Goal: Find specific page/section: Find specific page/section

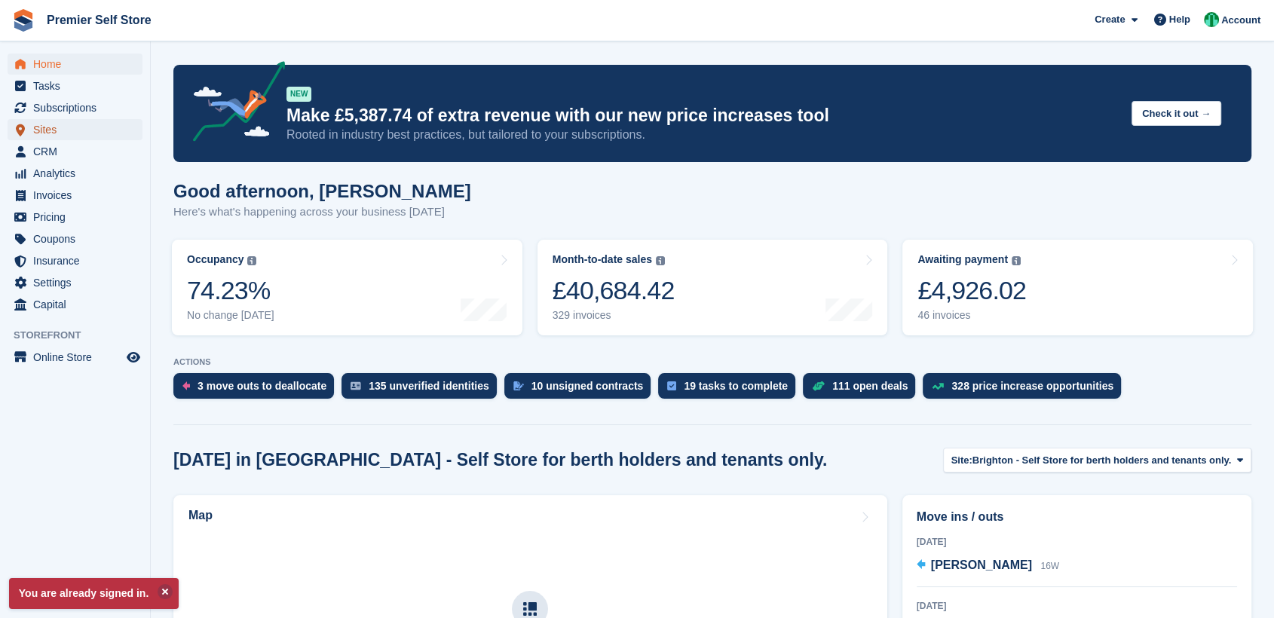
click at [52, 136] on span "Sites" at bounding box center [78, 129] width 90 height 21
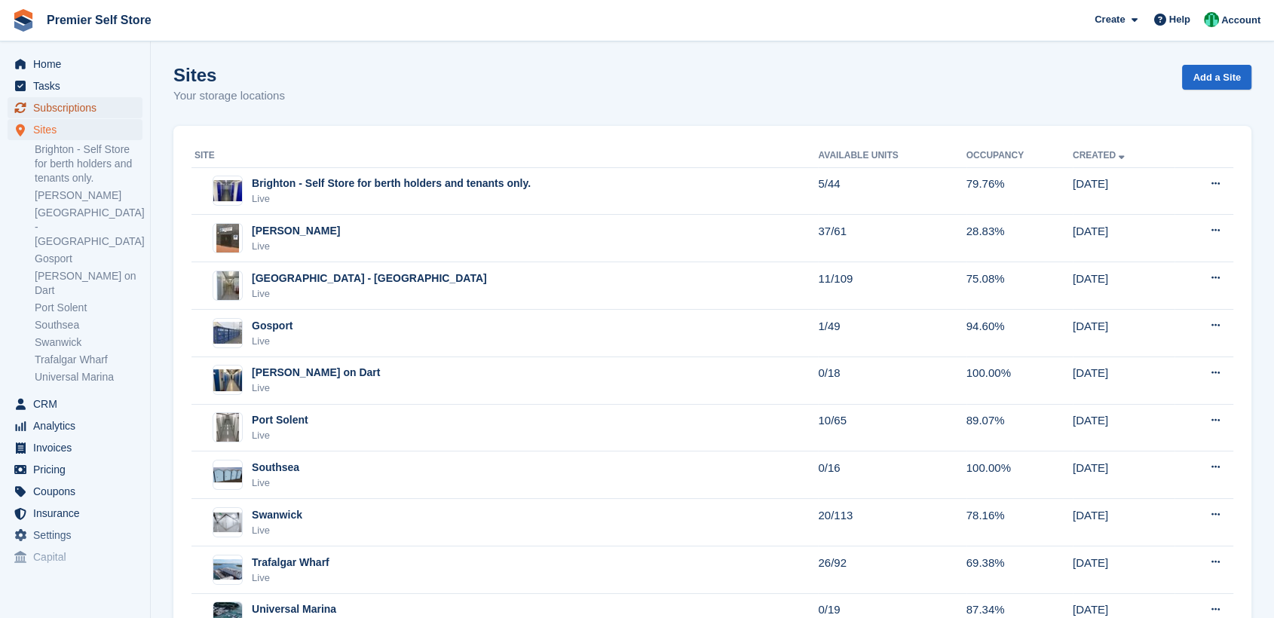
click at [66, 110] on span "Subscriptions" at bounding box center [78, 107] width 90 height 21
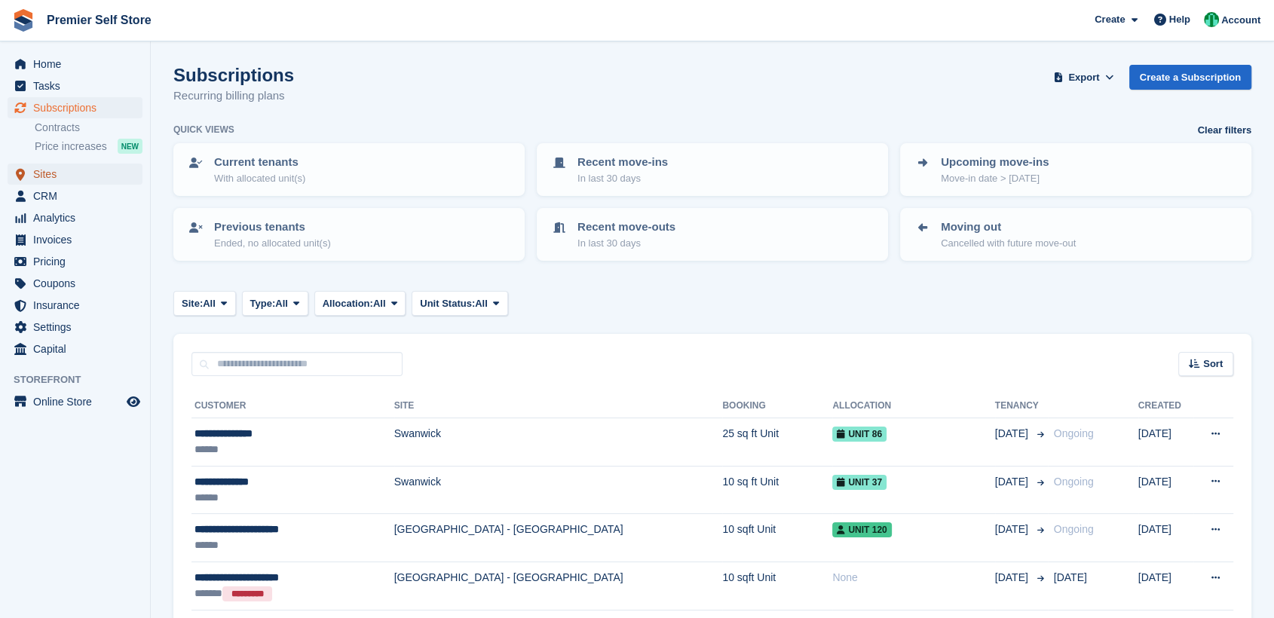
click at [57, 169] on span "Sites" at bounding box center [78, 174] width 90 height 21
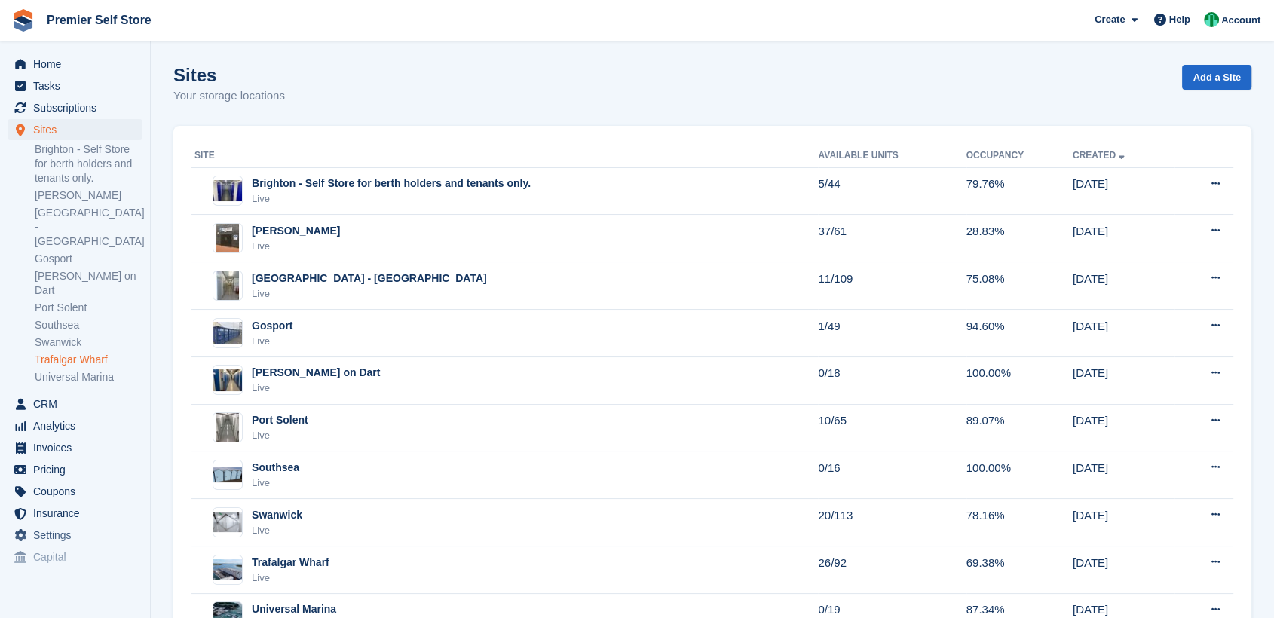
click at [72, 353] on link "Trafalgar Wharf" at bounding box center [89, 360] width 108 height 14
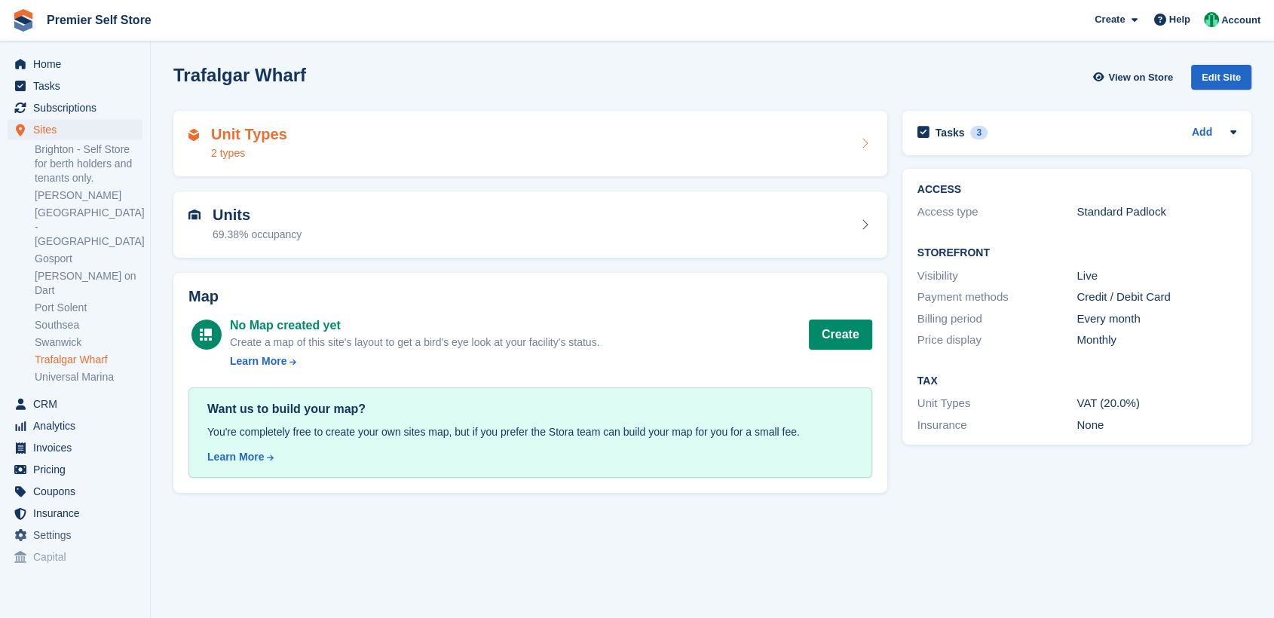
click at [310, 131] on div "Unit Types 2 types" at bounding box center [531, 144] width 684 height 36
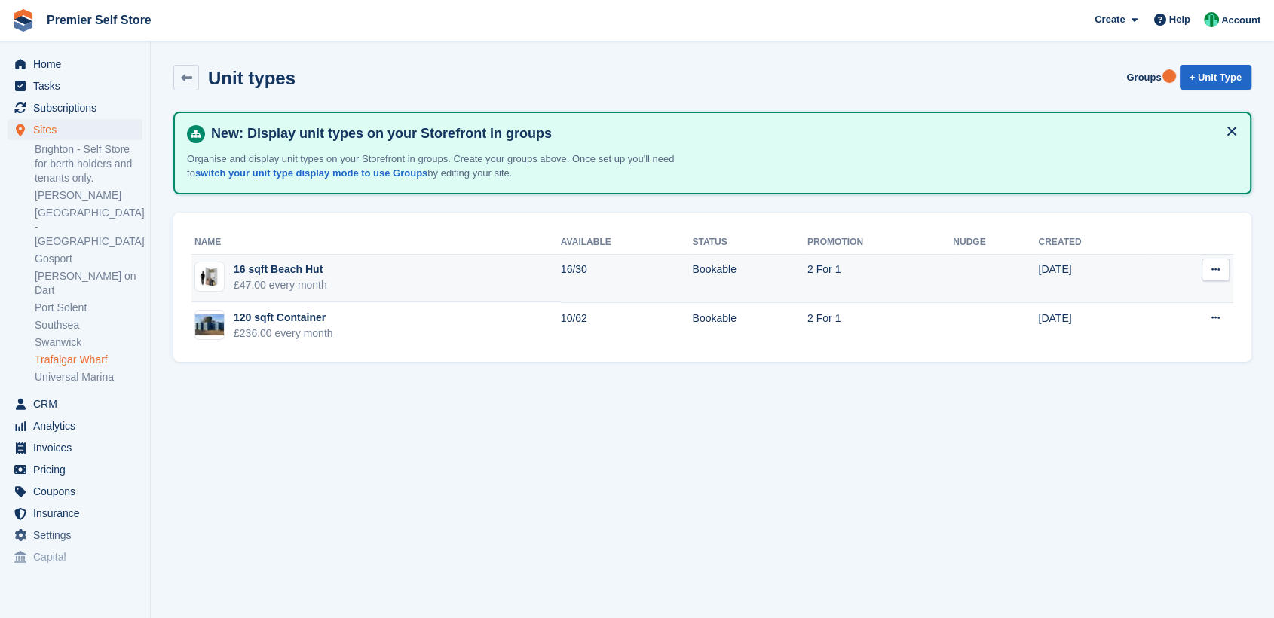
click at [318, 277] on div "£47.00 every month" at bounding box center [280, 285] width 93 height 16
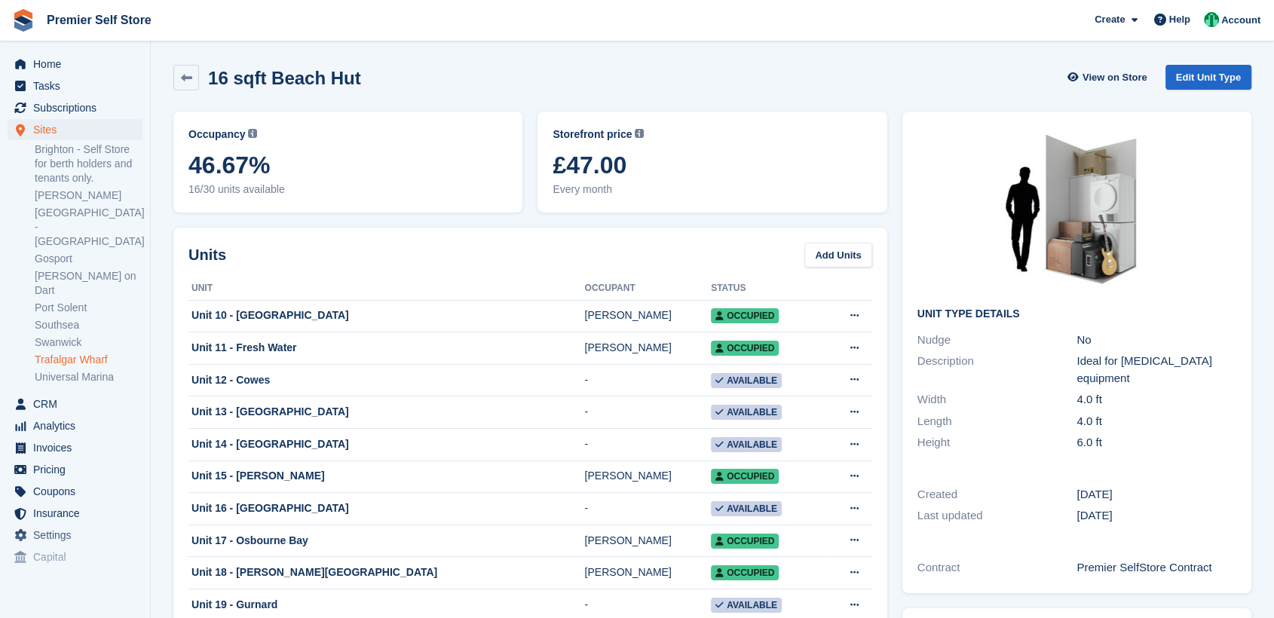
scroll to position [167, 0]
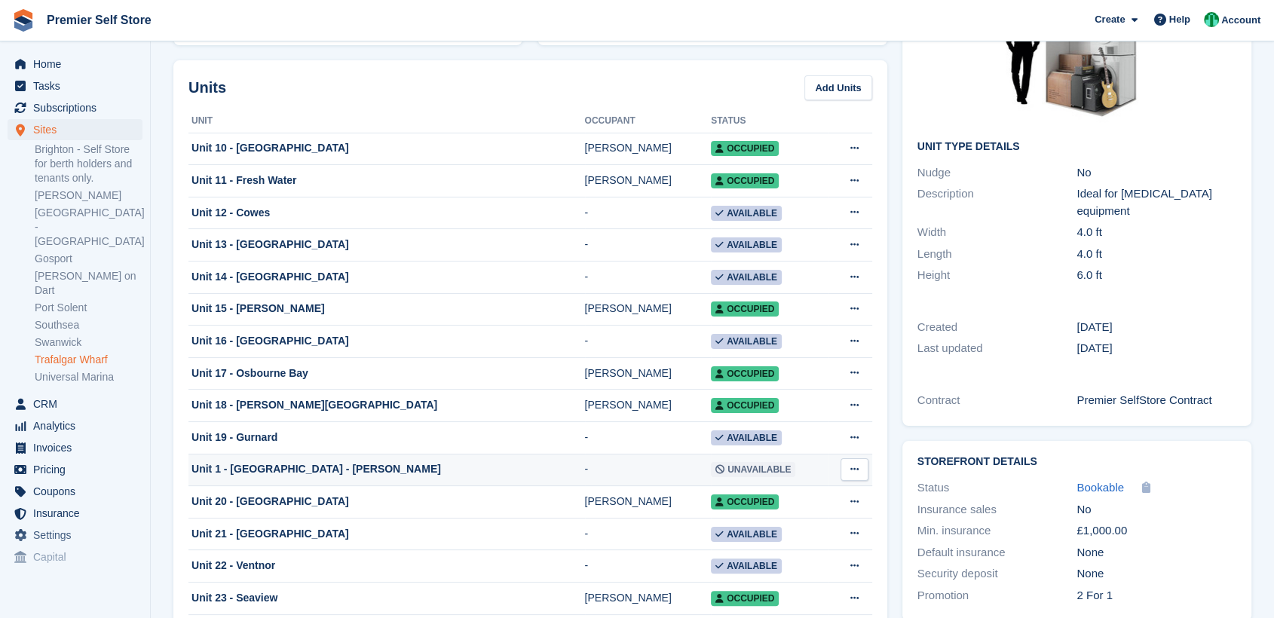
click at [323, 477] on div "Unit 1 - [GEOGRAPHIC_DATA] - [PERSON_NAME]" at bounding box center [387, 469] width 397 height 16
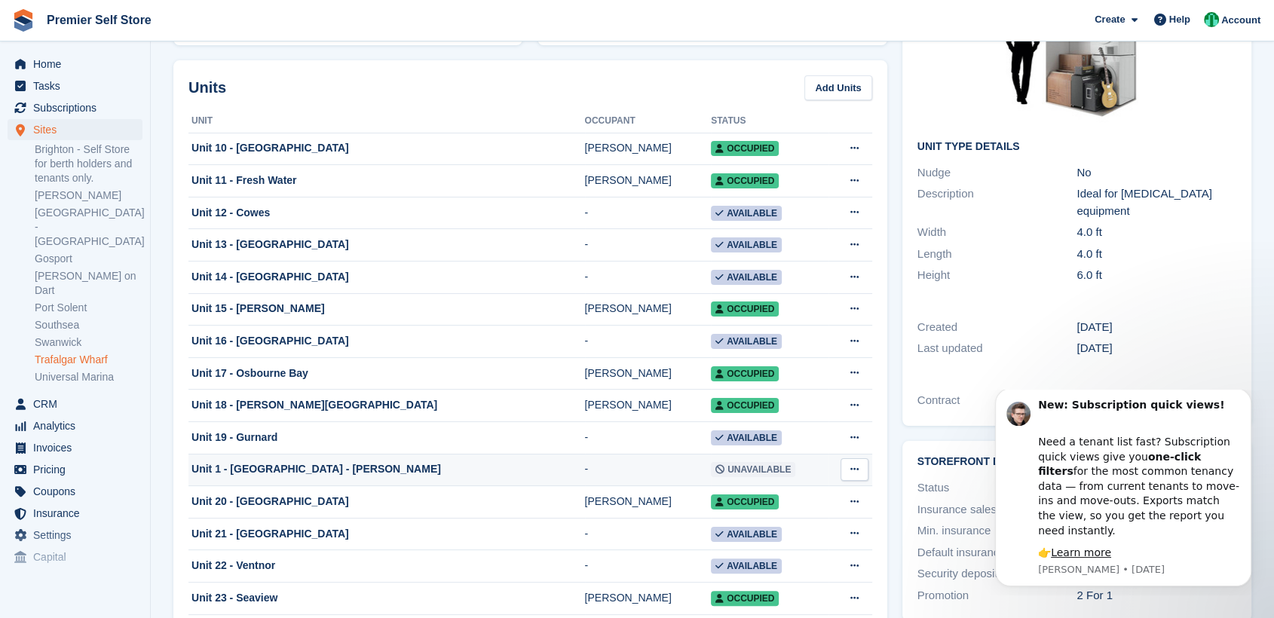
click at [332, 477] on div "Unit 1 - [GEOGRAPHIC_DATA] - [PERSON_NAME]" at bounding box center [387, 469] width 397 height 16
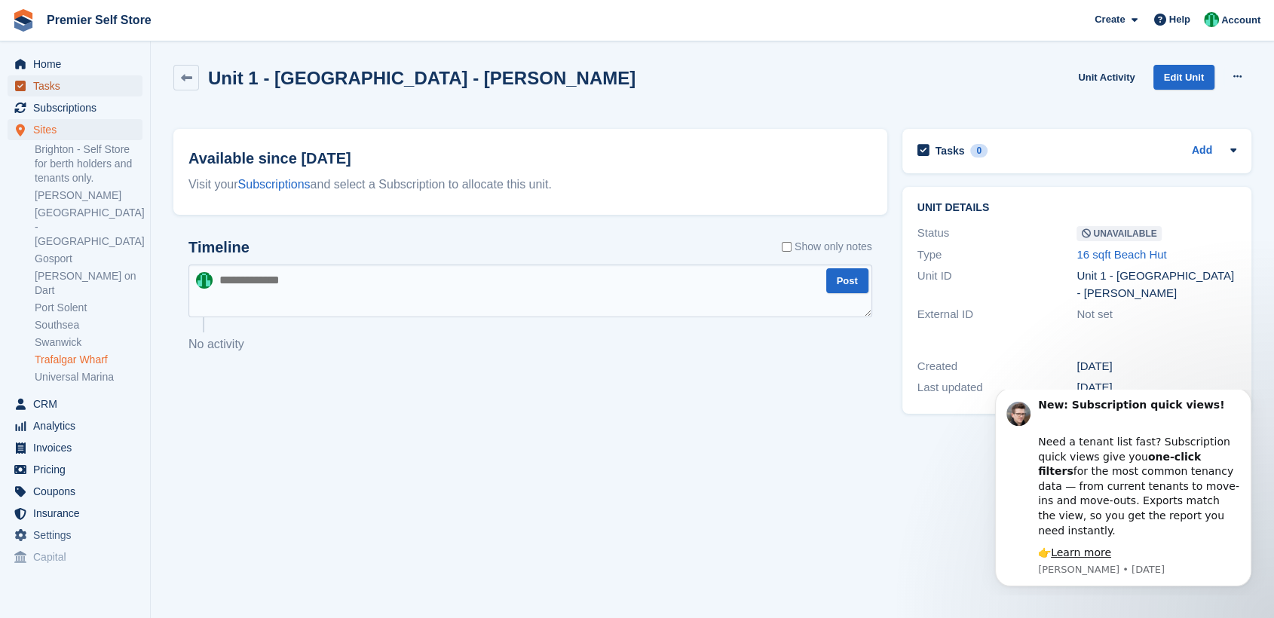
click at [63, 85] on span "Tasks" at bounding box center [78, 85] width 90 height 21
